Goal: Task Accomplishment & Management: Manage account settings

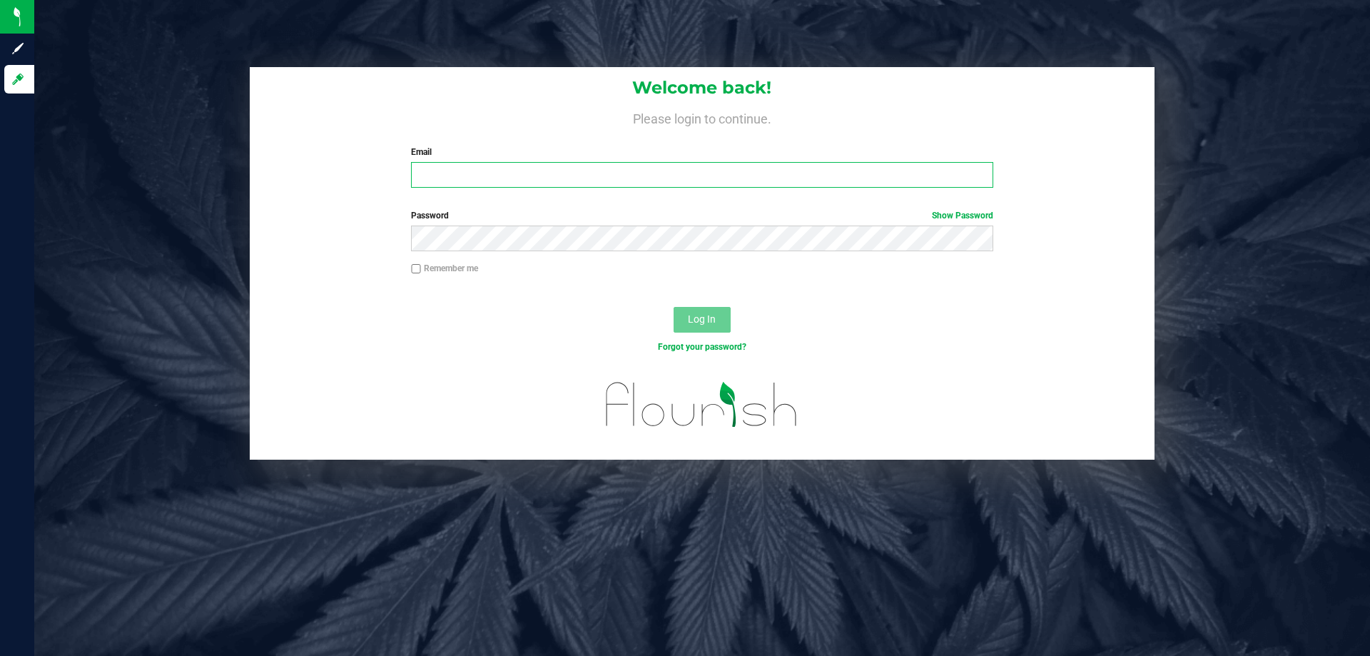
click at [729, 181] on input "Email" at bounding box center [702, 175] width 582 height 26
type input "[EMAIL_ADDRESS][DOMAIN_NAME]"
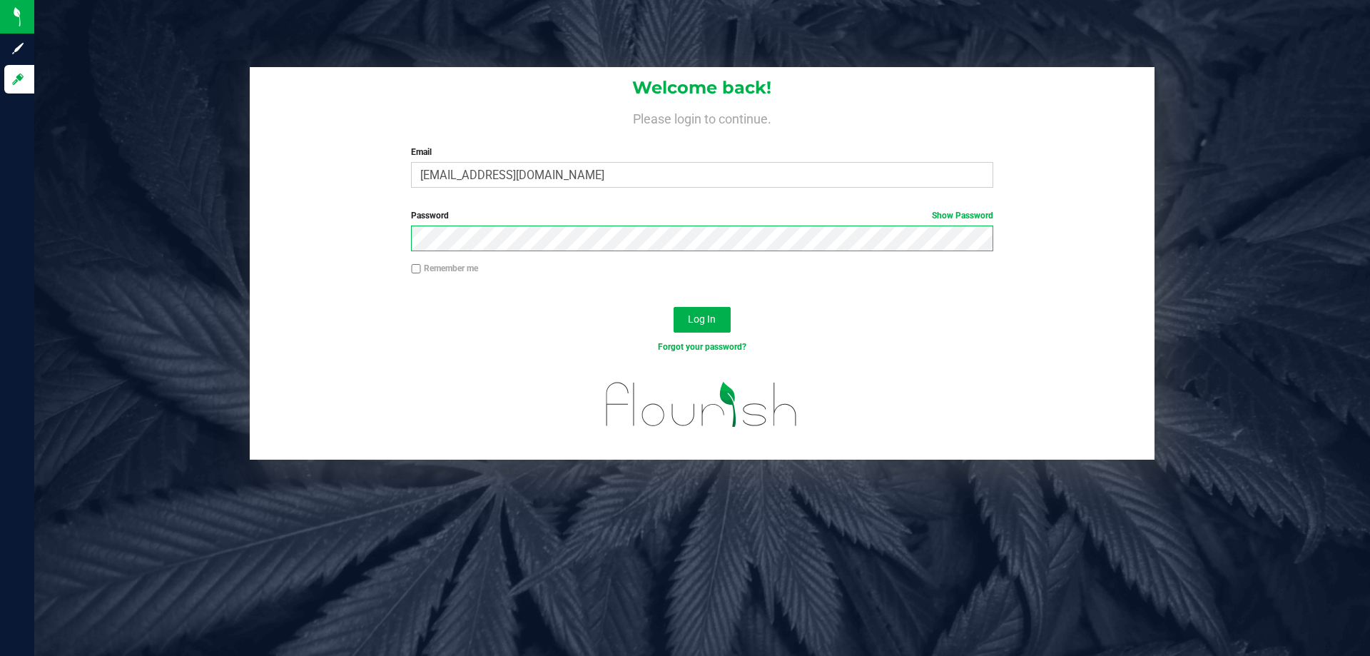
click at [674, 307] on button "Log In" at bounding box center [702, 320] width 57 height 26
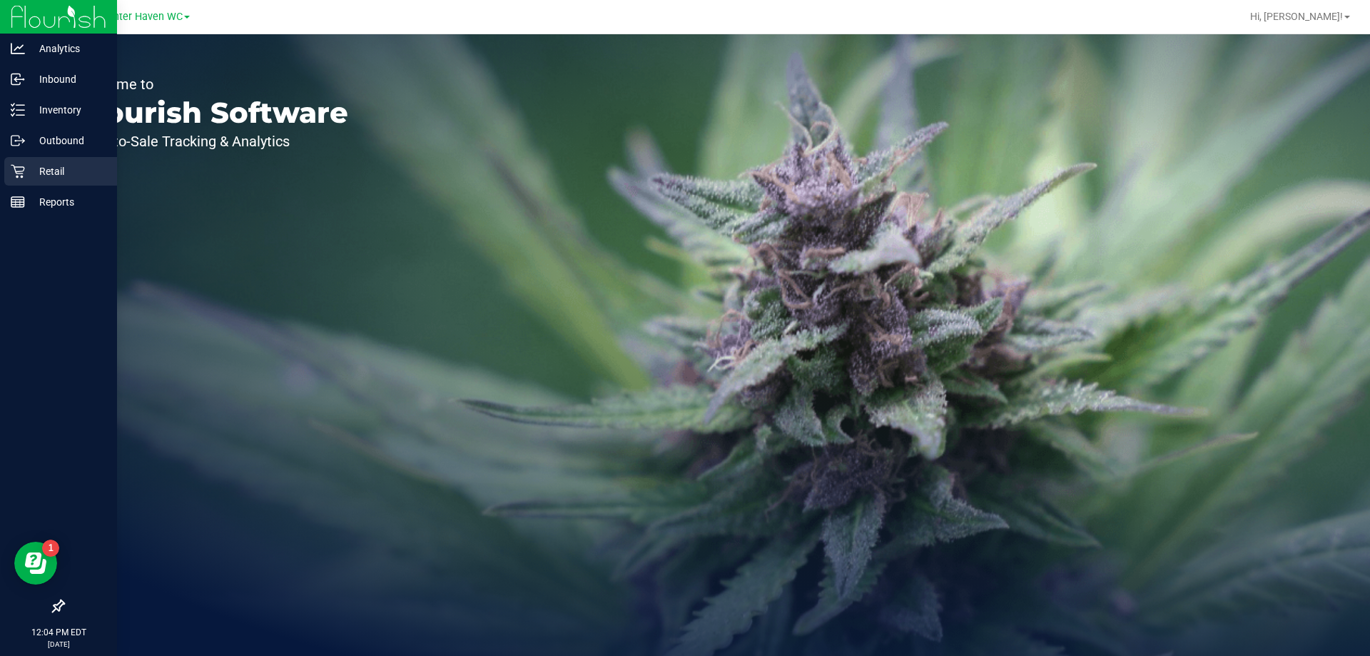
click at [61, 169] on p "Retail" at bounding box center [68, 171] width 86 height 17
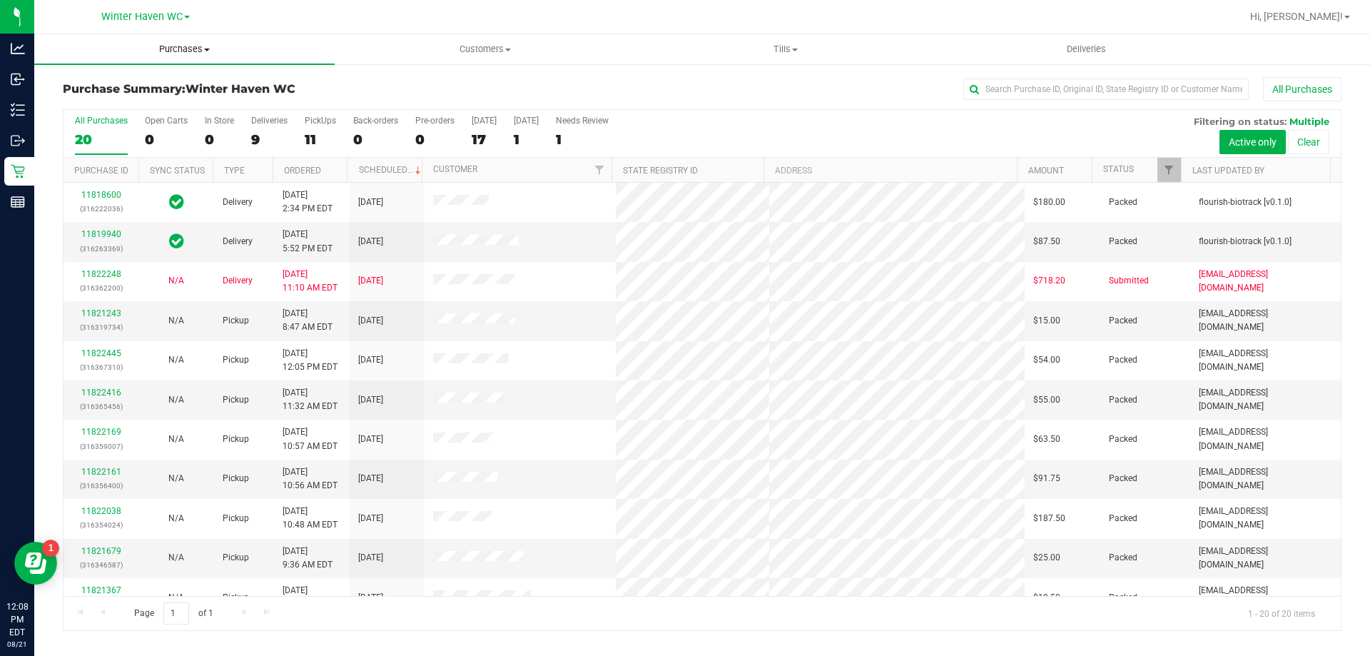
click at [193, 50] on span "Purchases" at bounding box center [184, 49] width 300 height 13
click at [161, 108] on li "Fulfillment" at bounding box center [184, 103] width 300 height 17
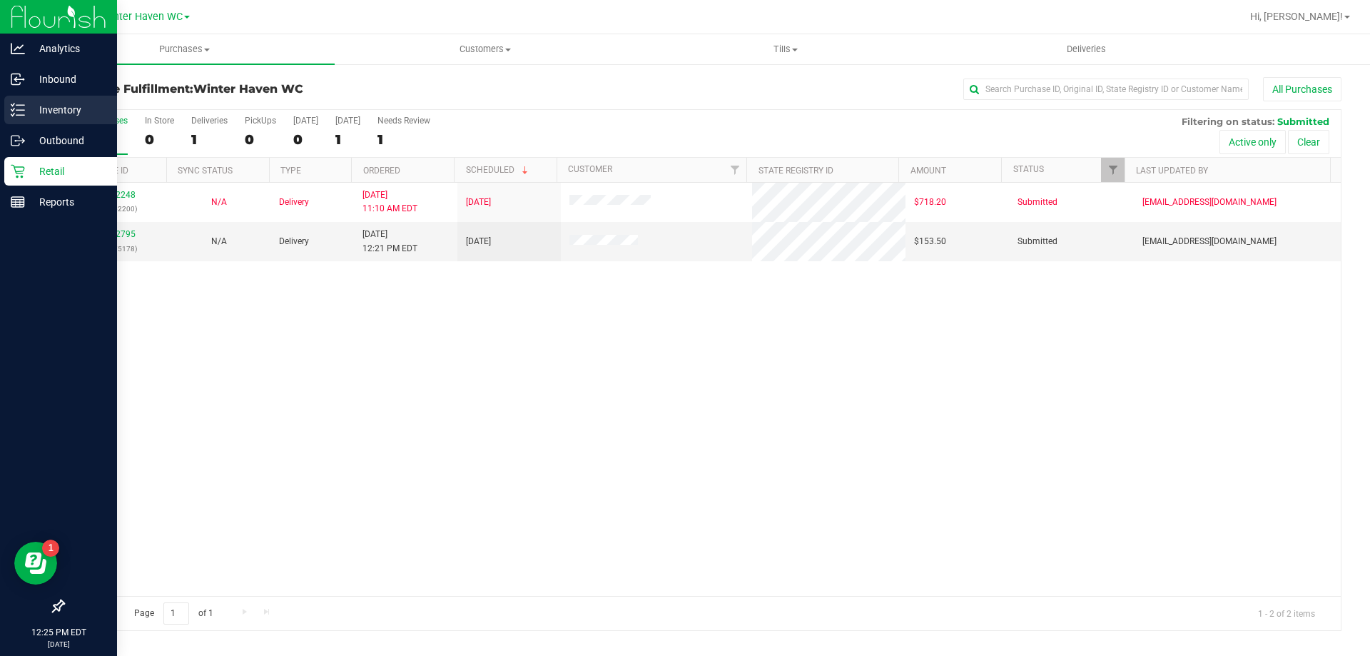
click at [88, 107] on p "Inventory" at bounding box center [68, 109] width 86 height 17
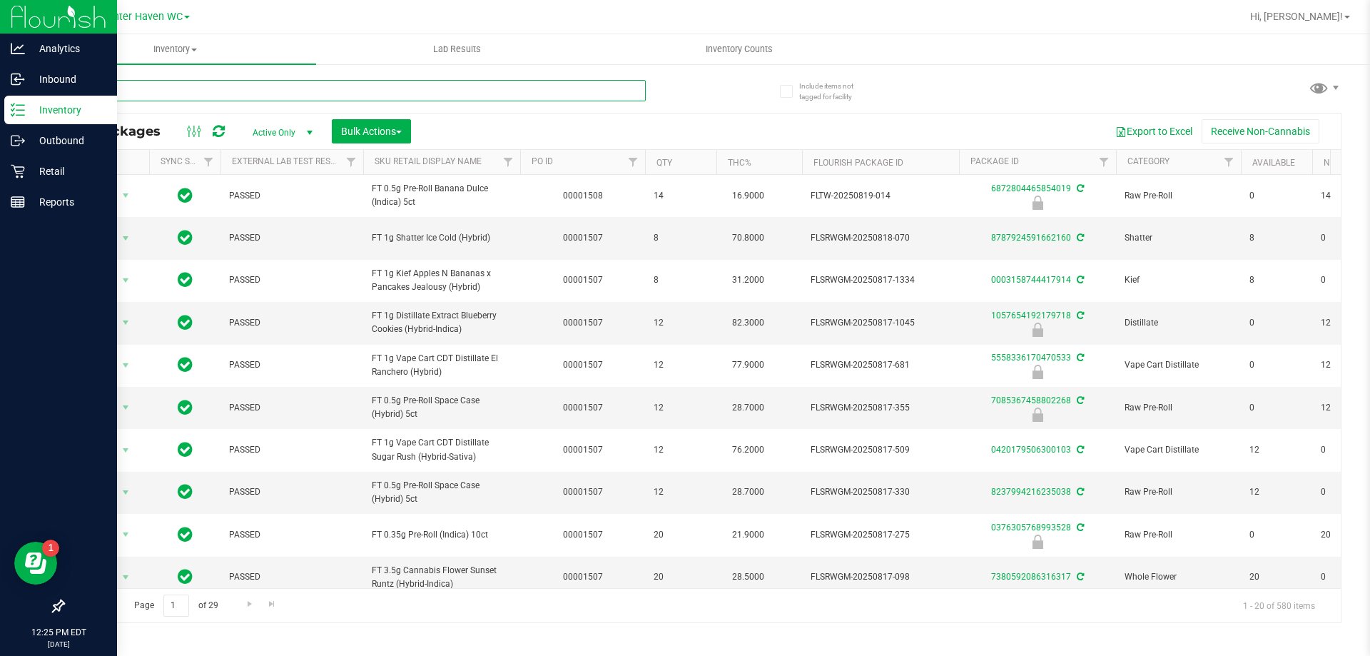
click at [344, 87] on input "text" at bounding box center [354, 90] width 583 height 21
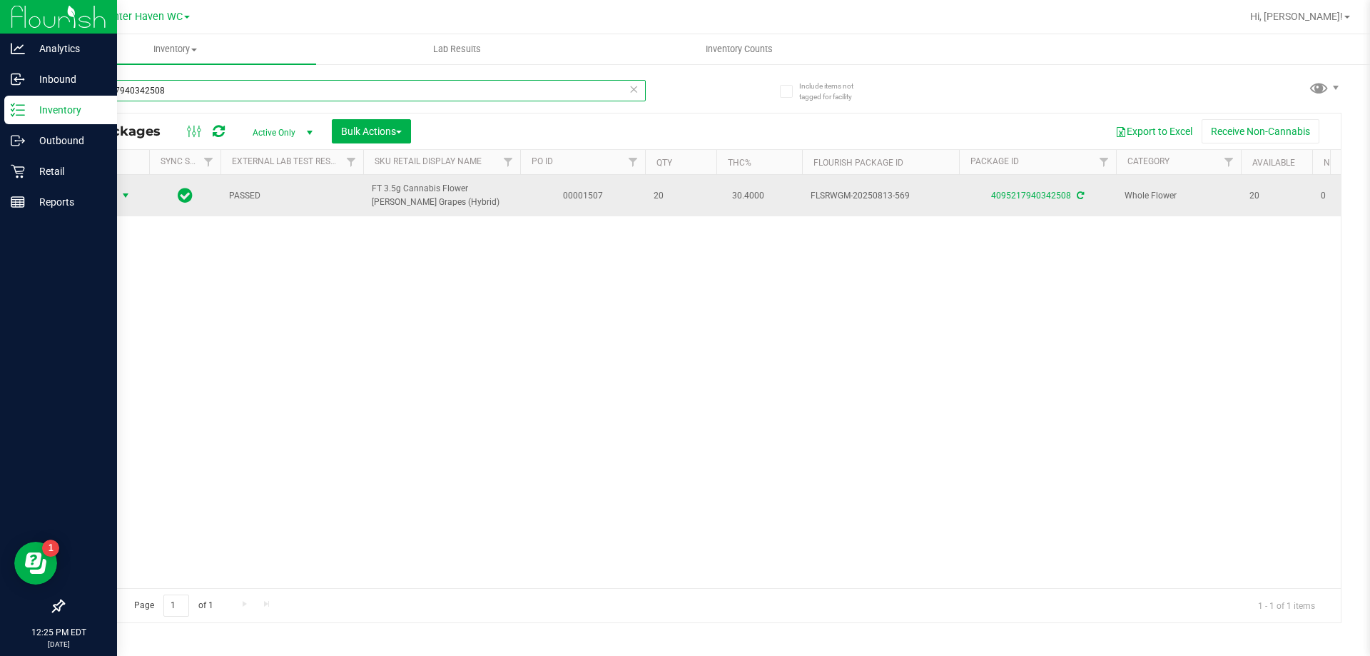
type input "4095217940342508"
click at [123, 203] on span "select" at bounding box center [126, 196] width 18 height 20
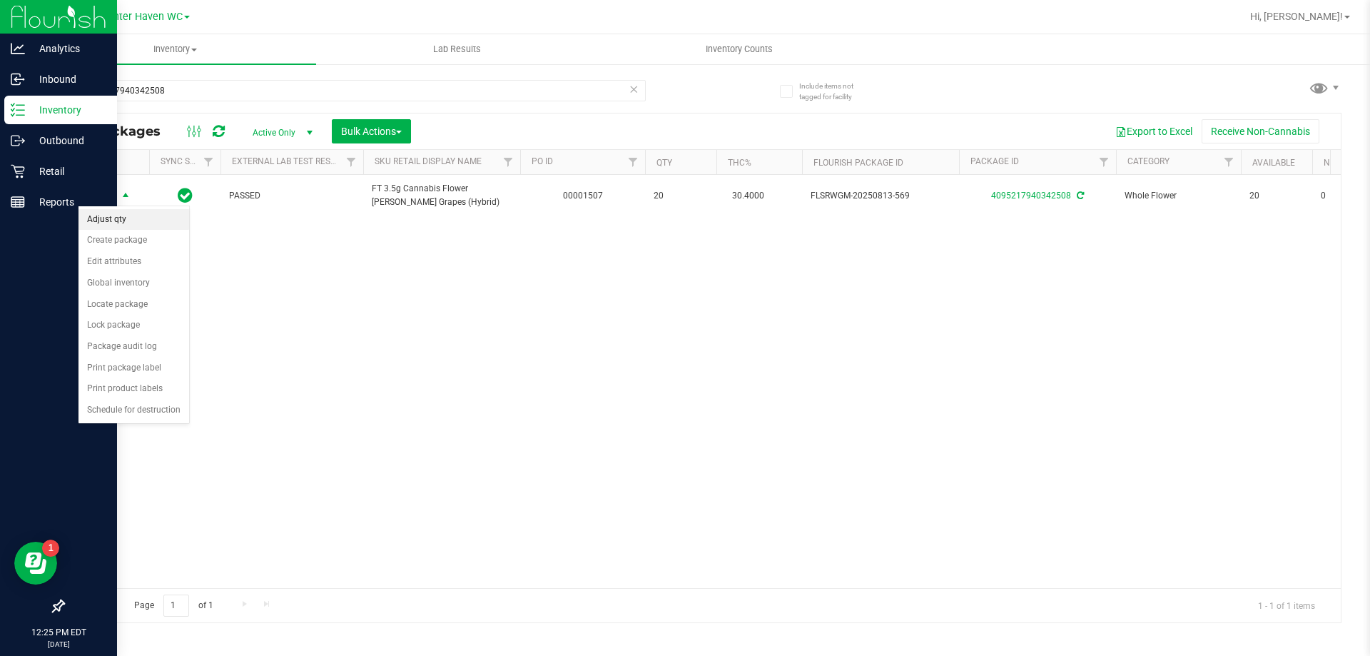
click at [151, 217] on li "Adjust qty" at bounding box center [133, 219] width 111 height 21
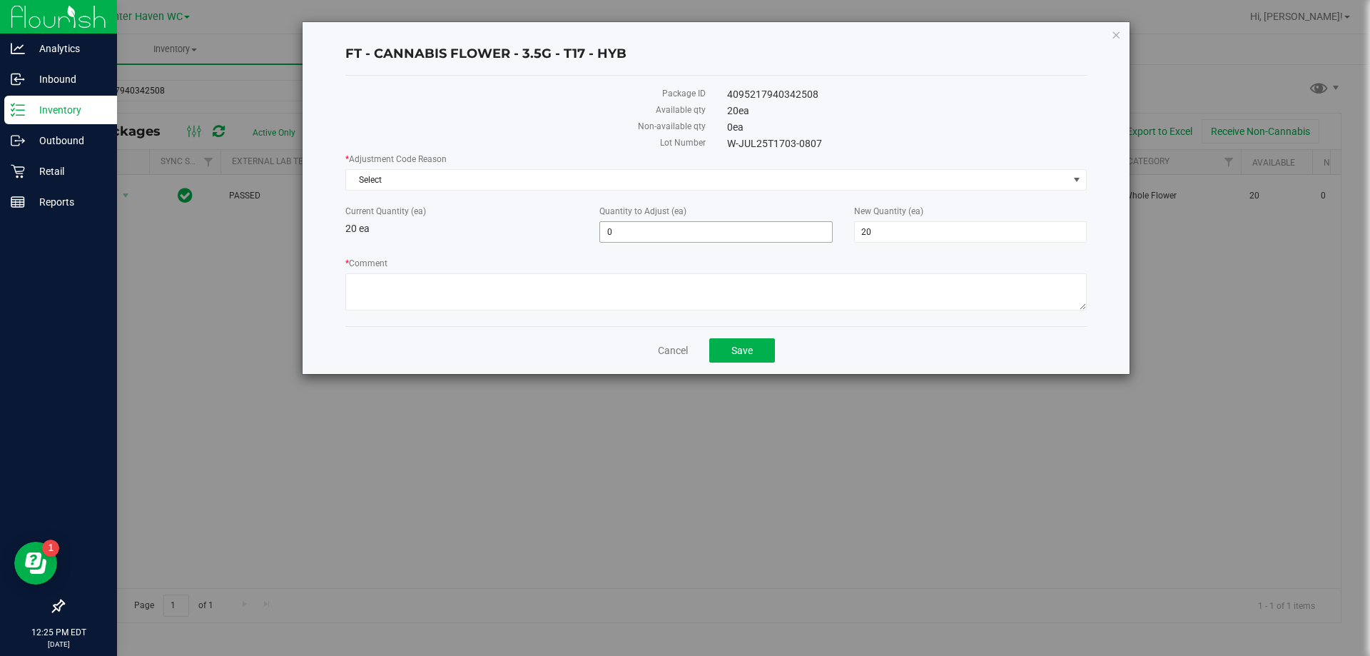
click at [663, 238] on span "0 0" at bounding box center [715, 231] width 233 height 21
type input "1"
type input "21"
click at [507, 235] on div "Current Quantity (ea) 20 ea" at bounding box center [462, 220] width 254 height 31
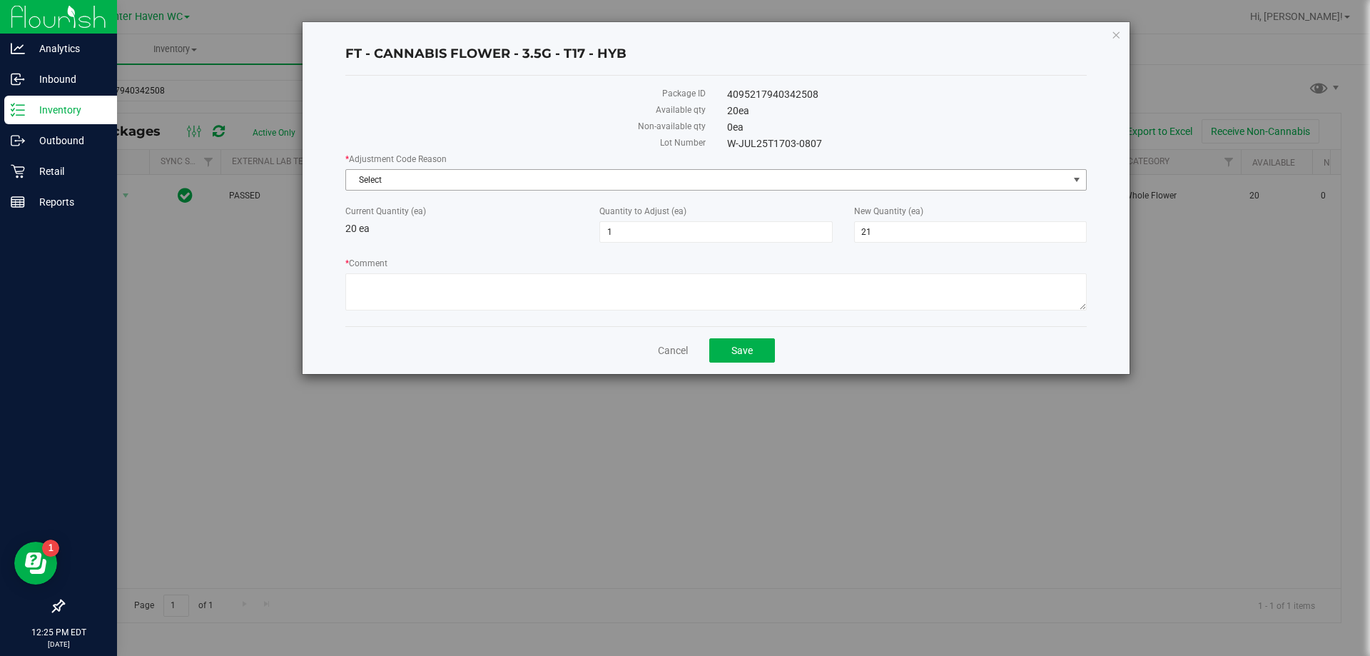
click at [537, 181] on span "Select" at bounding box center [707, 180] width 722 height 20
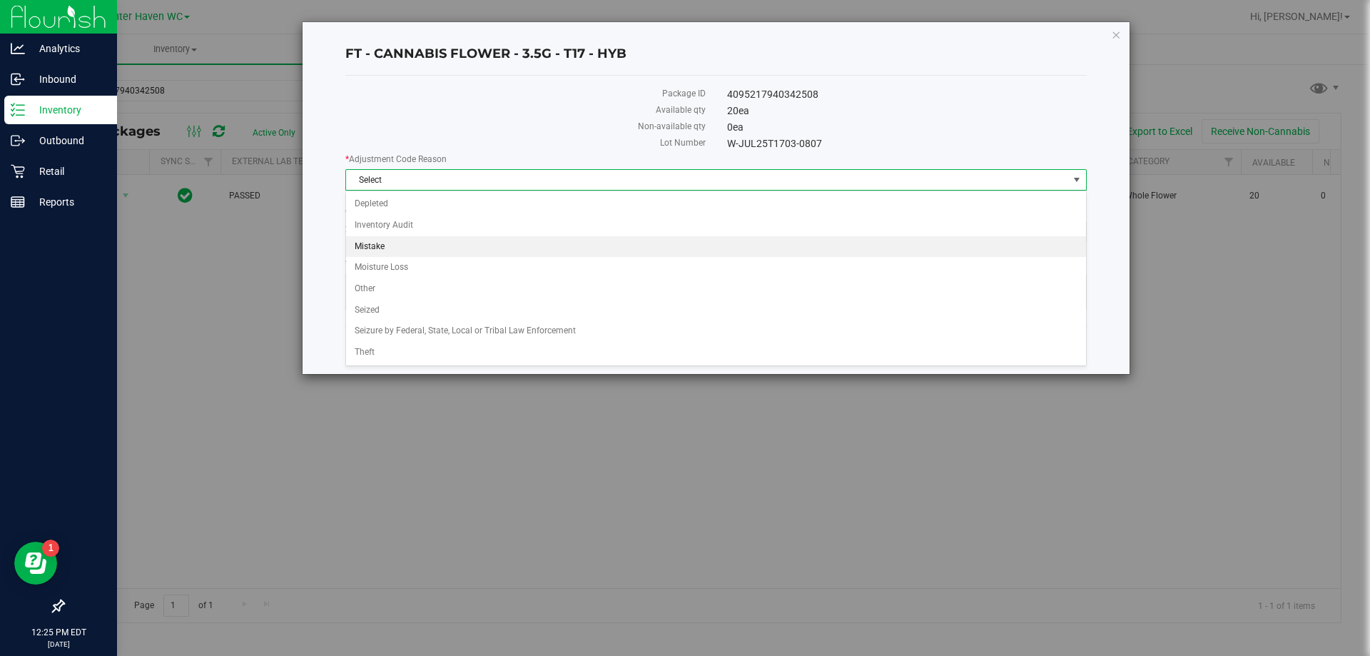
click at [442, 245] on li "Mistake" at bounding box center [716, 246] width 740 height 21
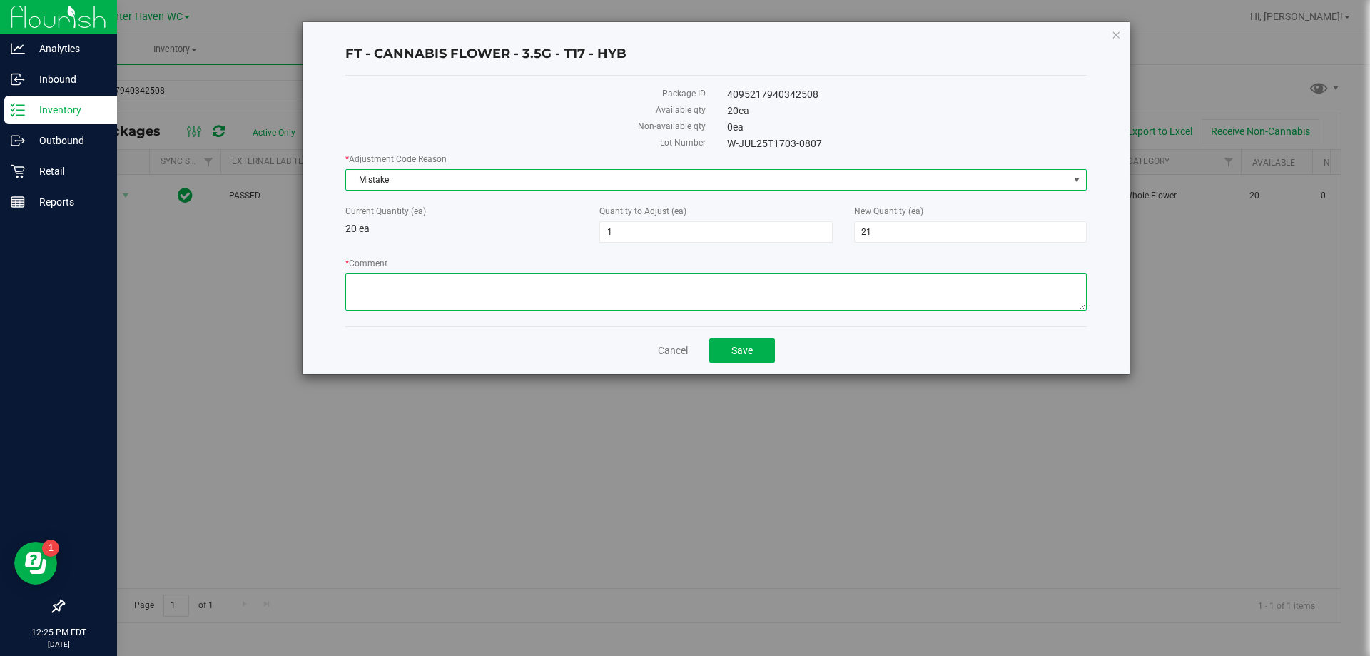
click at [405, 285] on textarea "* Comment" at bounding box center [715, 291] width 741 height 37
drag, startPoint x: 590, startPoint y: 444, endPoint x: 554, endPoint y: 295, distance: 153.5
click at [554, 295] on textarea "* Comment" at bounding box center [715, 291] width 741 height 37
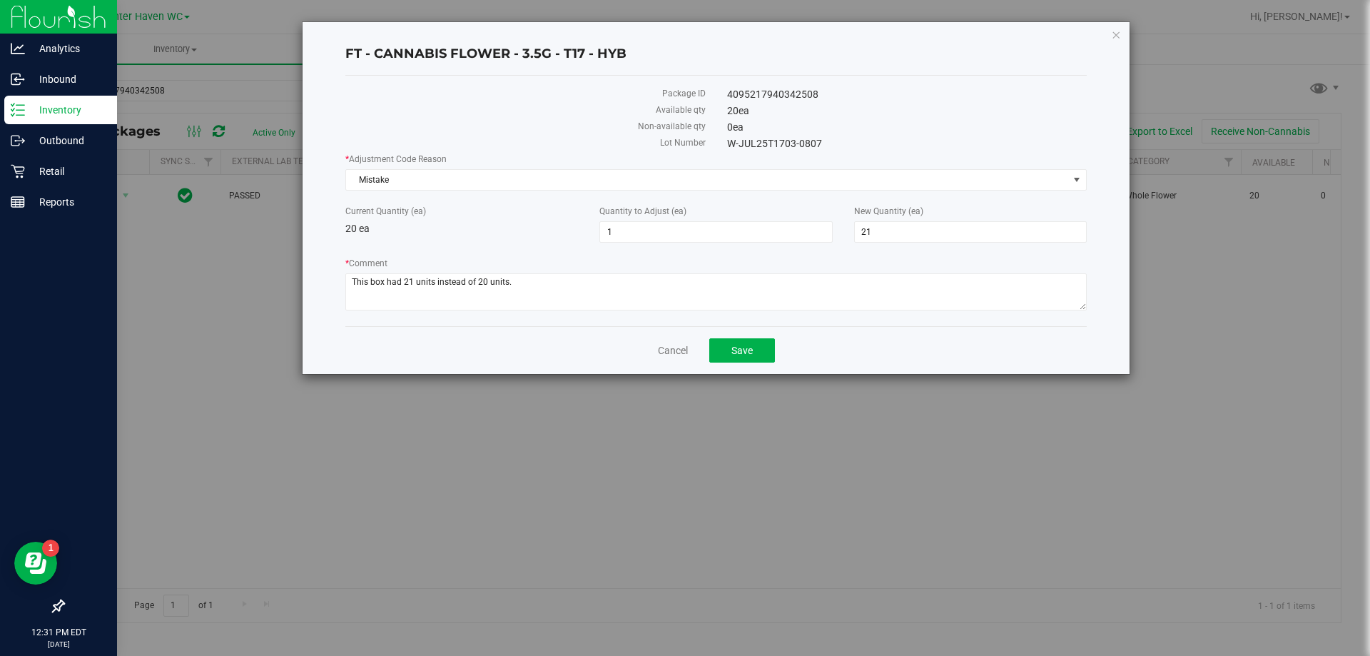
click at [545, 267] on label "* Comment" at bounding box center [715, 263] width 741 height 13
click at [545, 273] on textarea "* Comment" at bounding box center [715, 291] width 741 height 37
click at [536, 288] on textarea "* Comment" at bounding box center [715, 291] width 741 height 37
type textarea "This box had 21 units instead of the usual 20 units that comes inside"
click at [746, 354] on span "Save" at bounding box center [741, 350] width 21 height 11
